Goal: Information Seeking & Learning: Learn about a topic

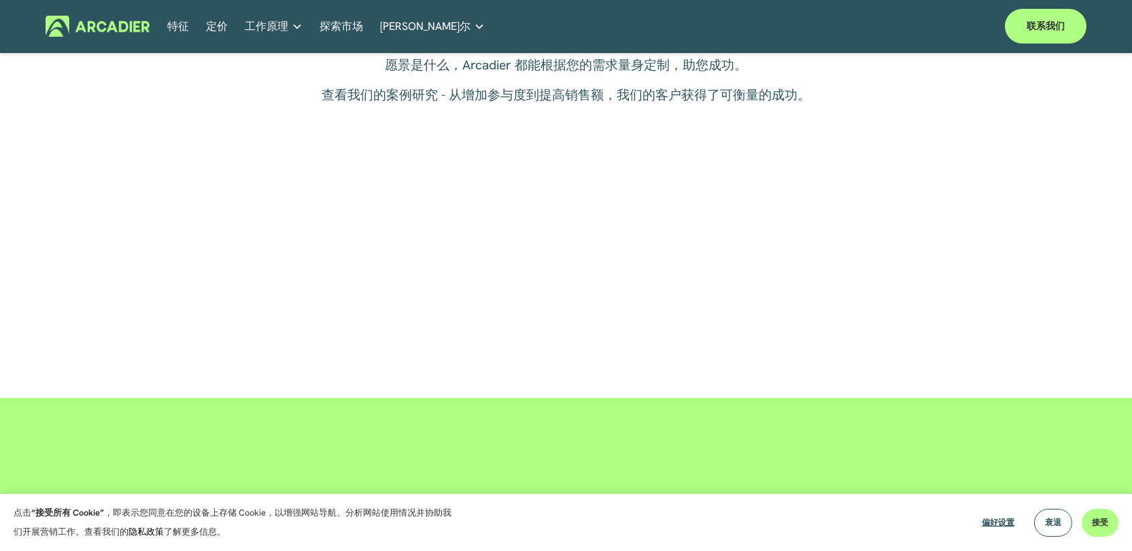
scroll to position [3766, 0]
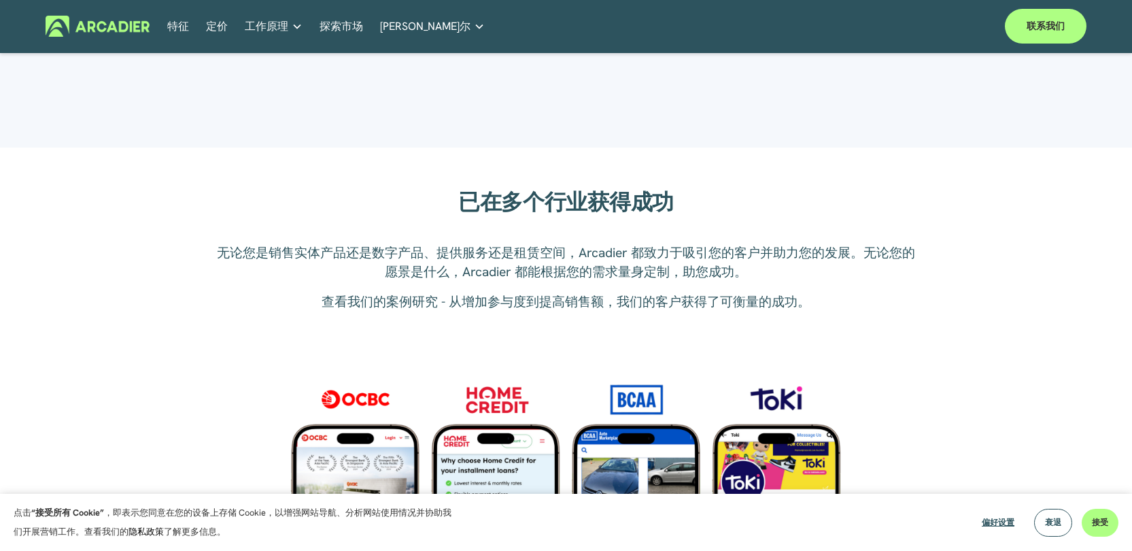
click at [224, 24] on font "定价" at bounding box center [217, 26] width 22 height 14
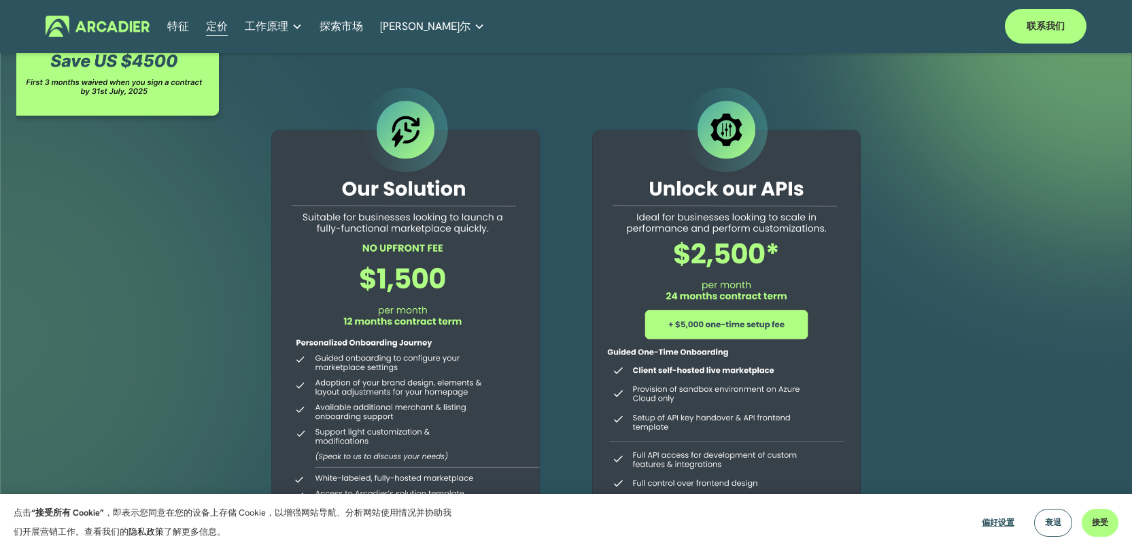
scroll to position [18, 0]
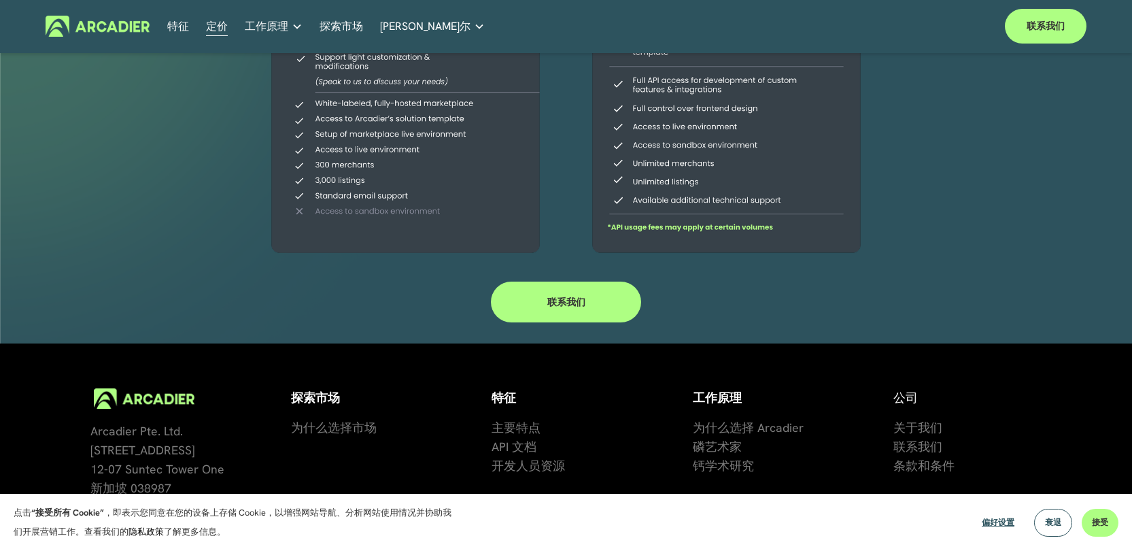
scroll to position [490, 0]
